Goal: Task Accomplishment & Management: Use online tool/utility

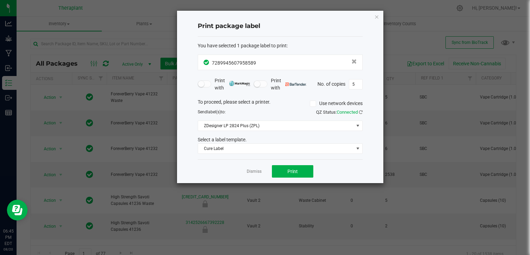
click at [374, 18] on div "Print package label You have selected 1 package label to print : 72899456079585…" at bounding box center [280, 97] width 206 height 172
click at [375, 17] on icon "button" at bounding box center [377, 16] width 5 height 8
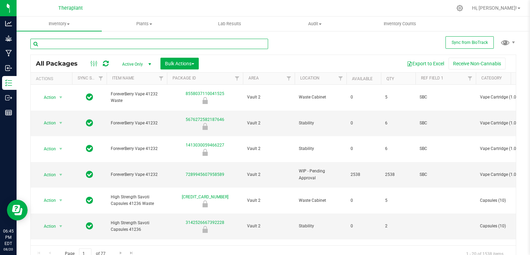
click at [102, 43] on input "text" at bounding box center [149, 44] width 238 height 10
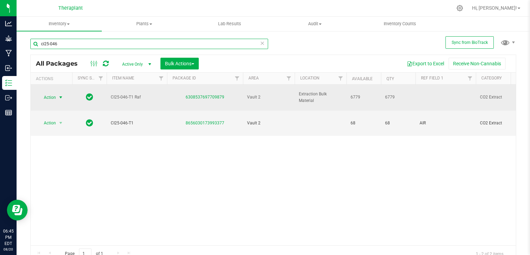
type input "ci25-046"
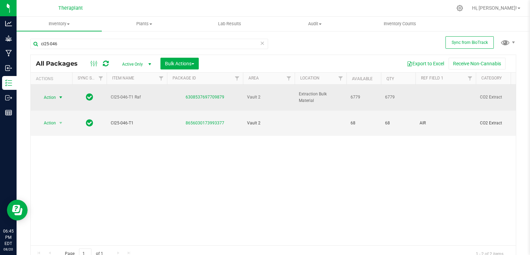
click at [55, 94] on span "Action" at bounding box center [47, 98] width 19 height 10
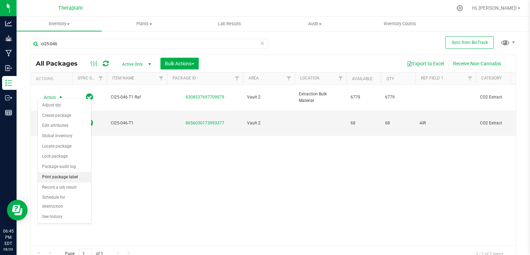
click at [72, 174] on li "Print package label" at bounding box center [64, 177] width 53 height 10
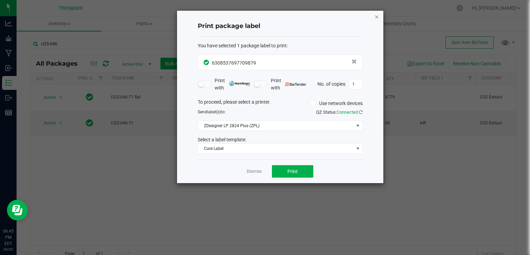
click at [377, 15] on icon "button" at bounding box center [377, 16] width 5 height 8
